Goal: Find specific page/section: Find specific page/section

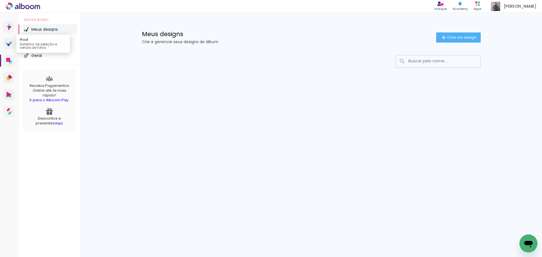
click at [10, 45] on icon at bounding box center [10, 43] width 4 height 4
